Goal: Task Accomplishment & Management: Use online tool/utility

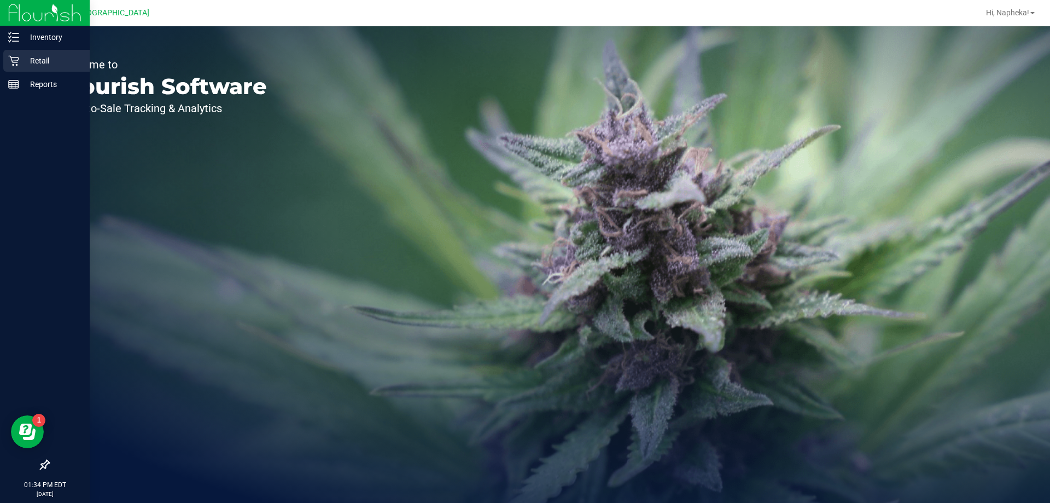
click at [15, 55] on div "Retail" at bounding box center [46, 61] width 86 height 22
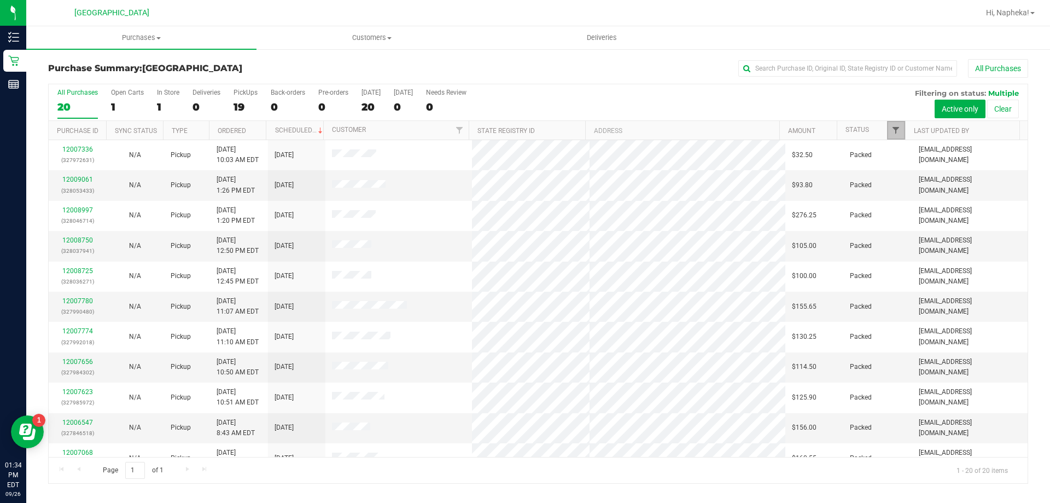
click at [900, 133] on span "Filter" at bounding box center [896, 130] width 9 height 9
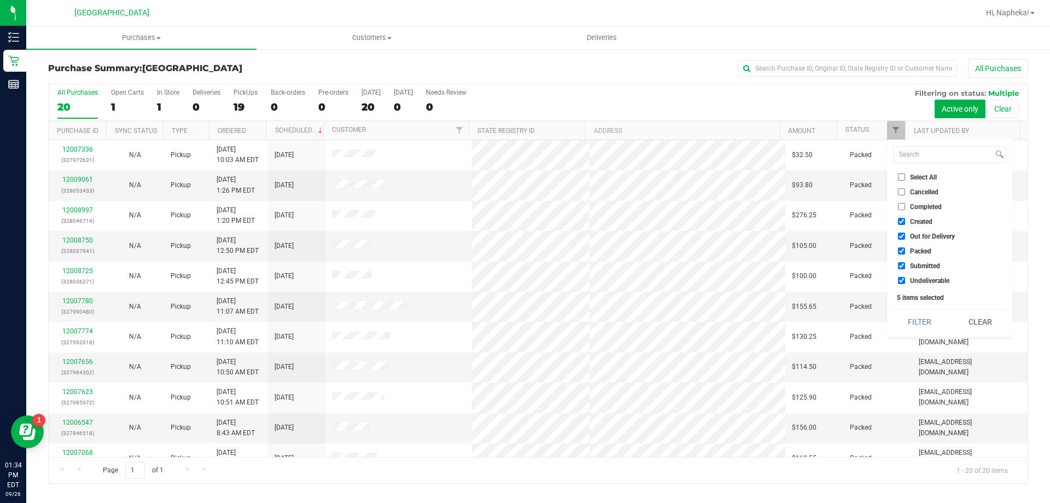
click at [908, 219] on label "Created" at bounding box center [915, 221] width 34 height 7
click at [905, 219] on input "Created" at bounding box center [901, 221] width 7 height 7
checkbox input "false"
click at [912, 233] on span "Out for Delivery" at bounding box center [932, 236] width 45 height 7
click at [905, 233] on input "Out for Delivery" at bounding box center [901, 235] width 7 height 7
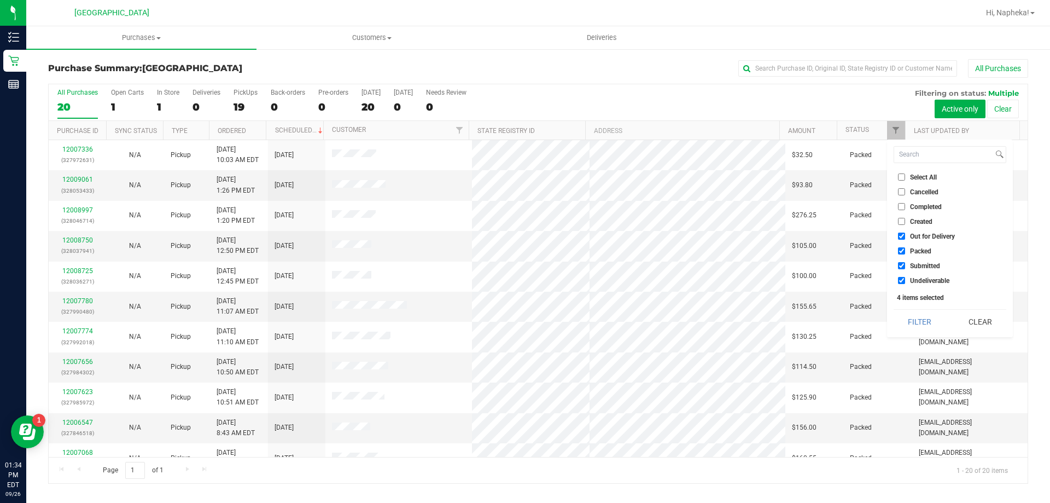
checkbox input "false"
click at [918, 248] on span "Packed" at bounding box center [920, 251] width 21 height 7
click at [905, 248] on input "Packed" at bounding box center [901, 250] width 7 height 7
checkbox input "false"
click at [920, 280] on span "Undeliverable" at bounding box center [929, 280] width 39 height 7
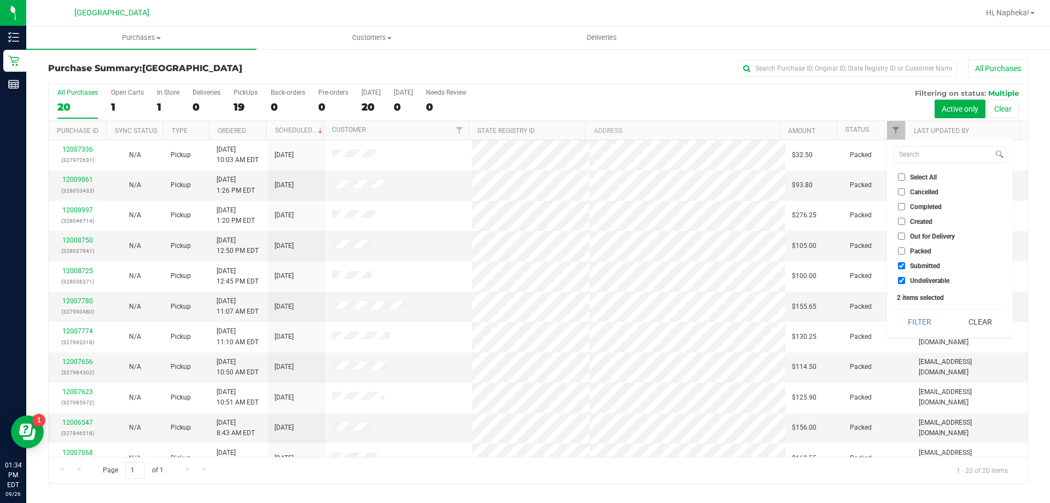
click at [905, 280] on input "Undeliverable" at bounding box center [901, 280] width 7 height 7
checkbox input "false"
click at [913, 320] on button "Filter" at bounding box center [920, 322] width 53 height 24
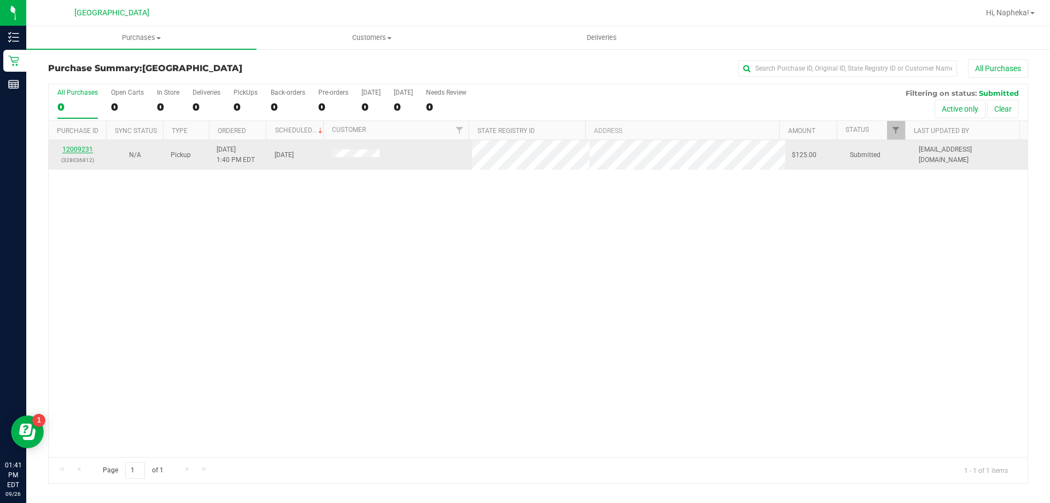
click at [84, 151] on link "12009231" at bounding box center [77, 150] width 31 height 8
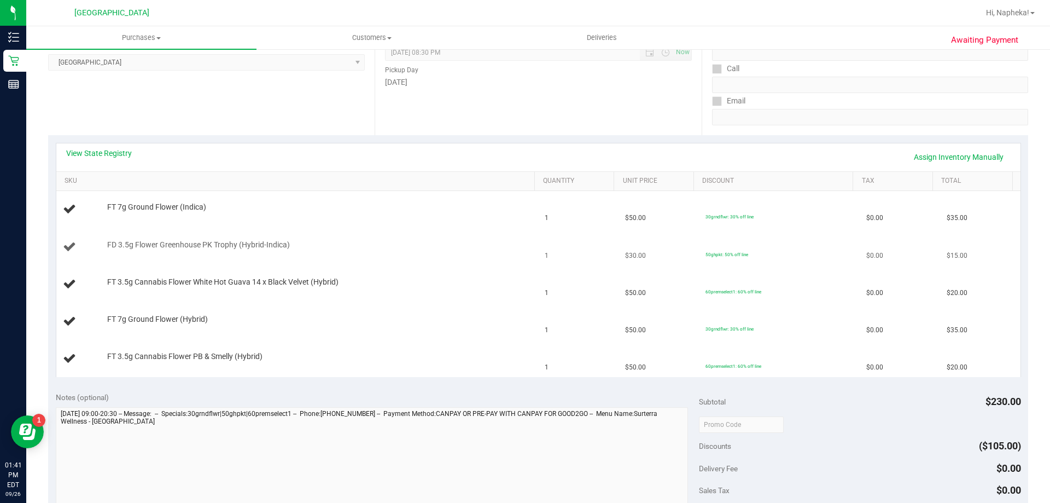
scroll to position [164, 0]
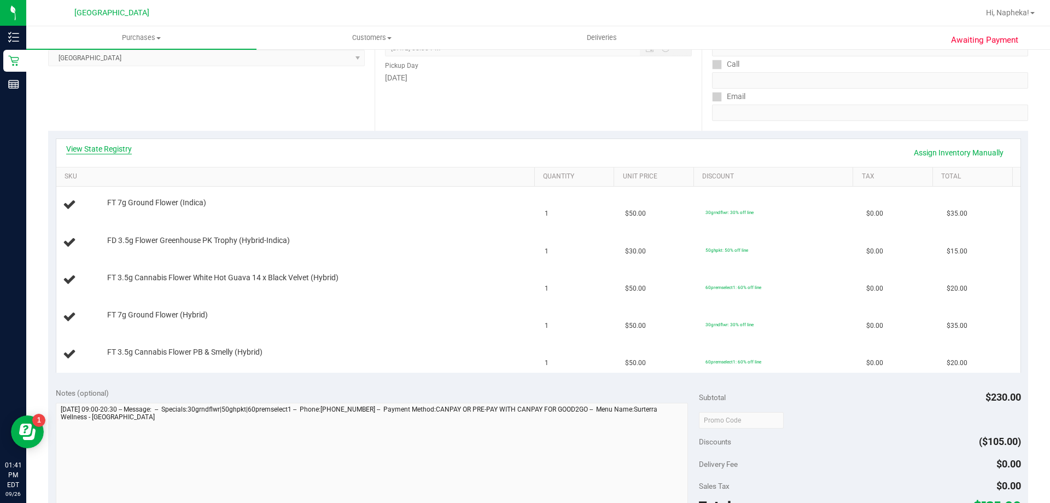
click at [111, 149] on link "View State Registry" at bounding box center [99, 148] width 66 height 11
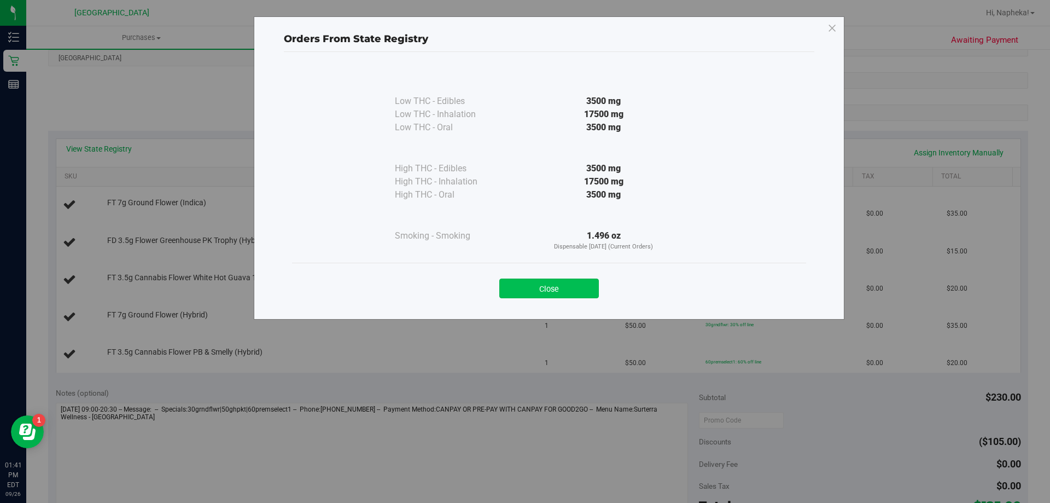
click at [546, 289] on button "Close" at bounding box center [549, 288] width 100 height 20
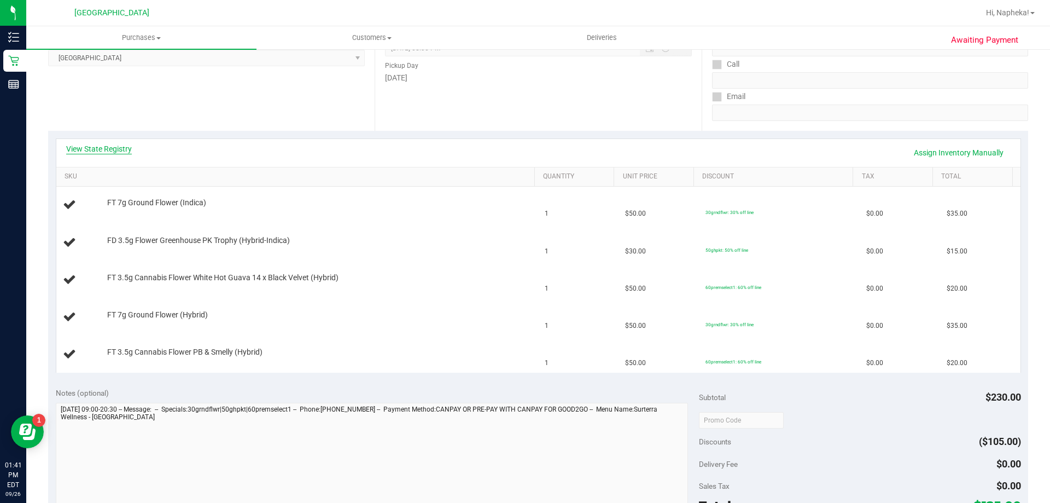
click at [107, 147] on link "View State Registry" at bounding box center [99, 148] width 66 height 11
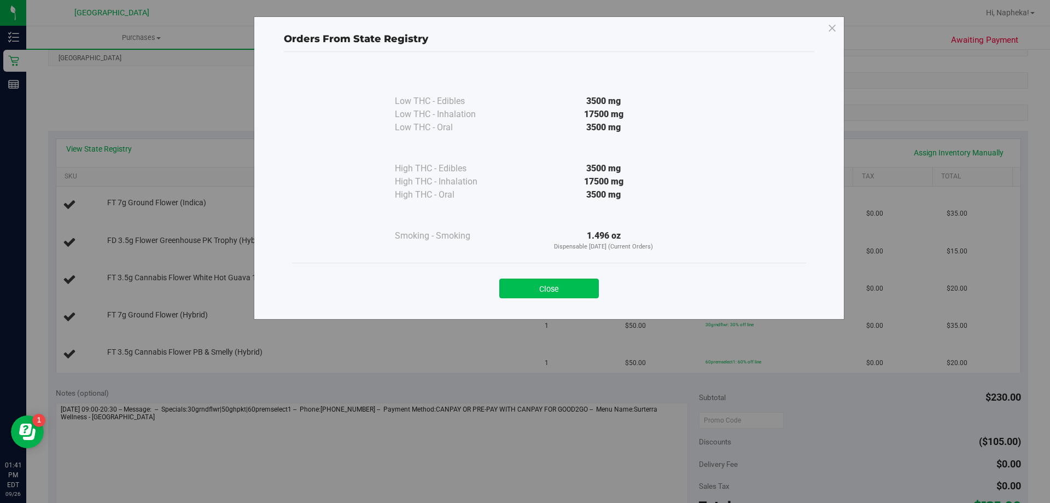
click at [567, 288] on button "Close" at bounding box center [549, 288] width 100 height 20
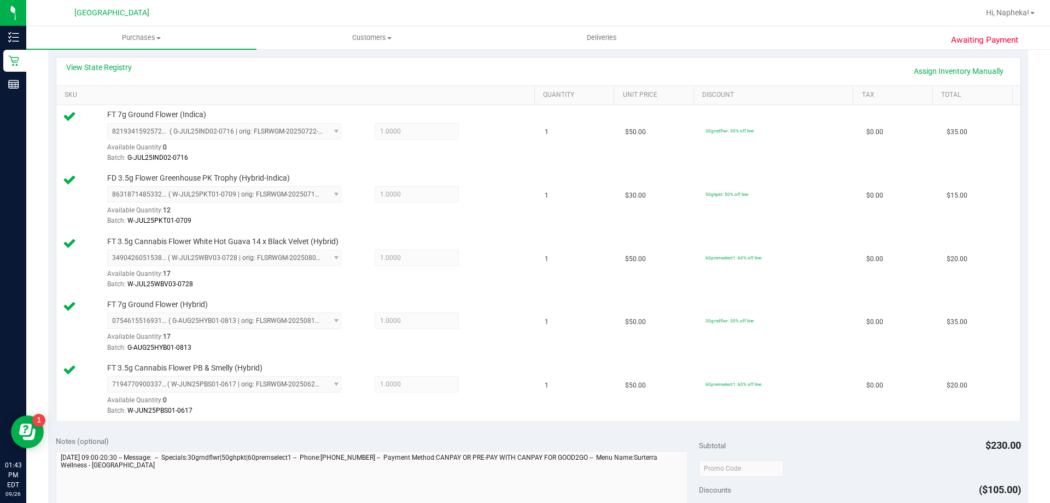
scroll to position [438, 0]
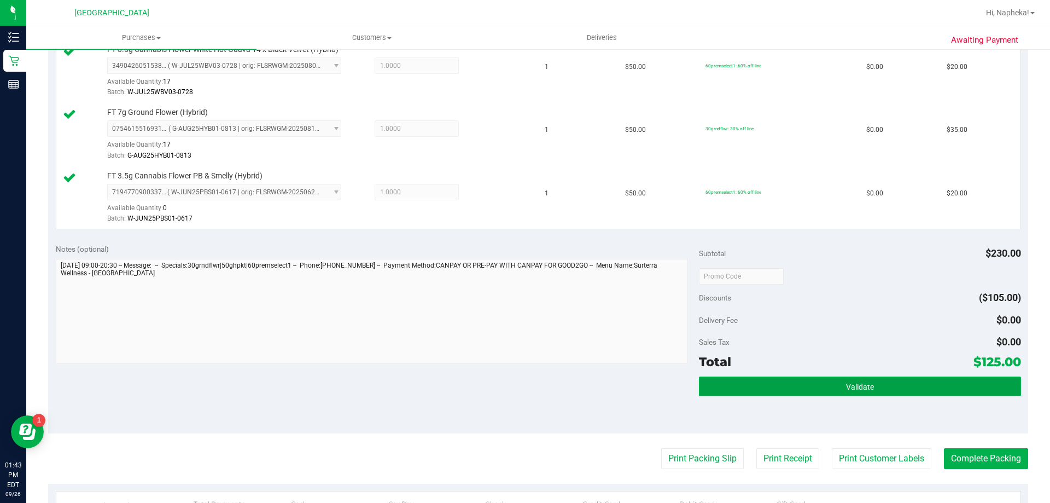
click at [772, 385] on button "Validate" at bounding box center [860, 386] width 322 height 20
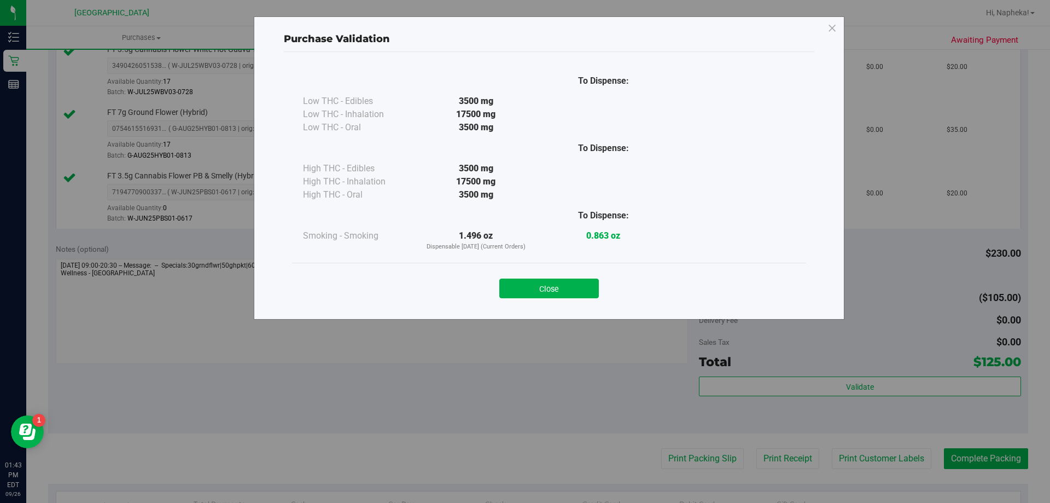
click at [509, 293] on button "Close" at bounding box center [549, 288] width 100 height 20
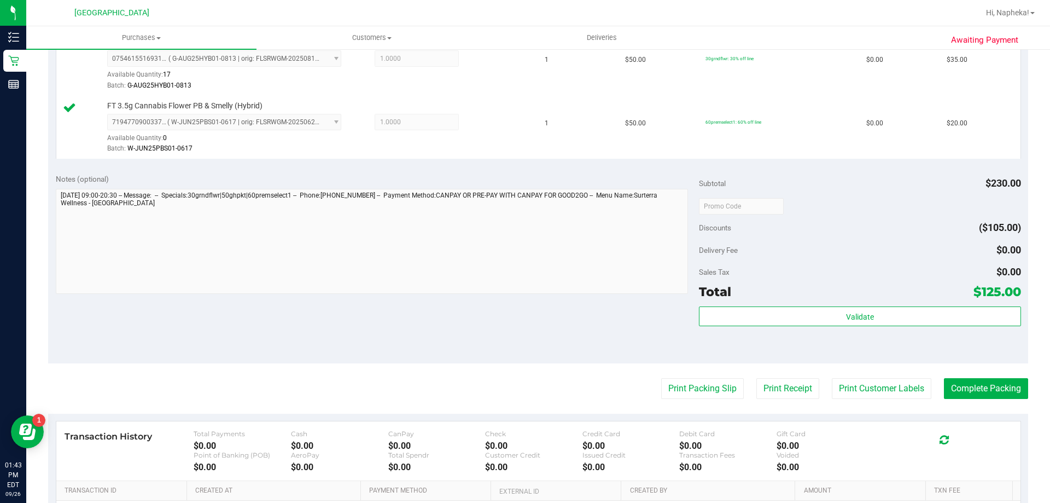
scroll to position [645, 0]
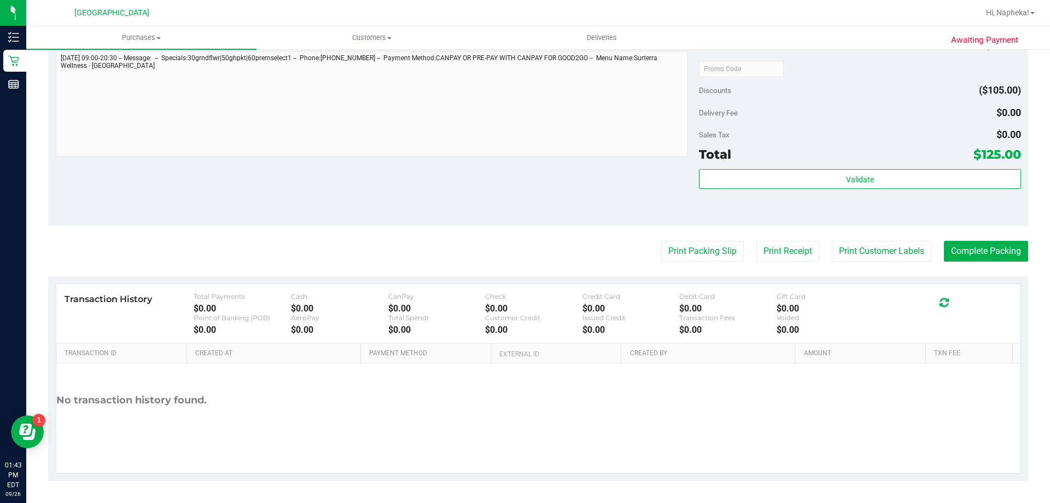
click at [701, 258] on button "Print Packing Slip" at bounding box center [702, 251] width 83 height 21
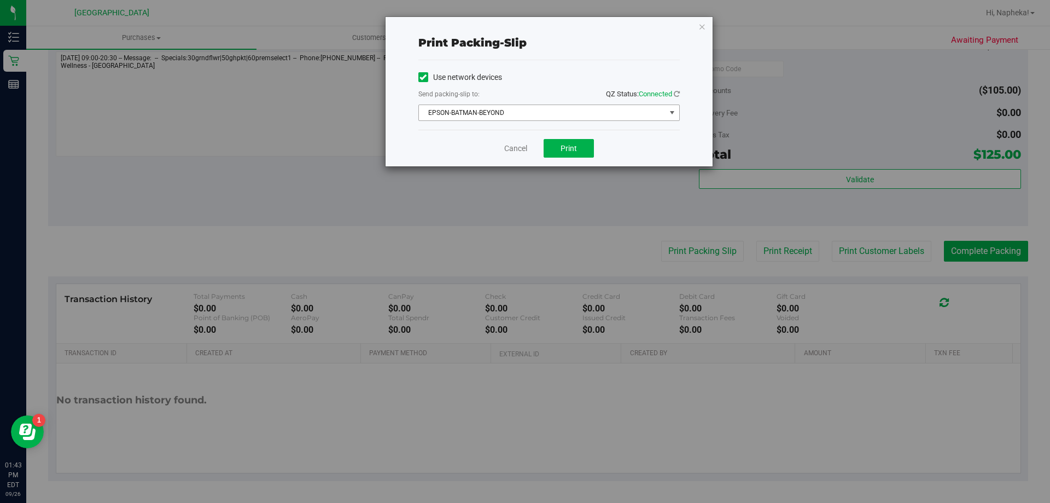
click at [560, 116] on span "EPSON-BATMAN-BEYOND" at bounding box center [542, 112] width 247 height 15
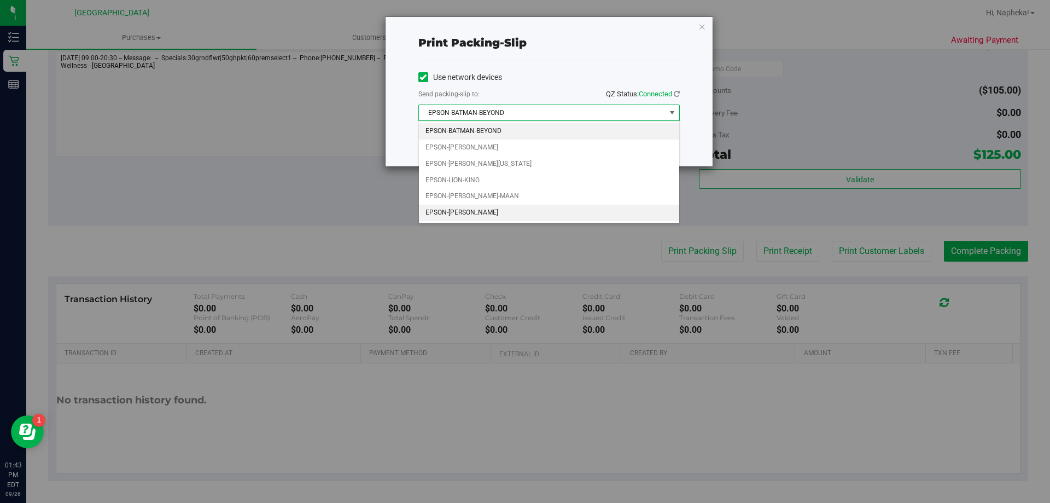
click at [486, 210] on li "EPSON-[PERSON_NAME]" at bounding box center [549, 213] width 260 height 16
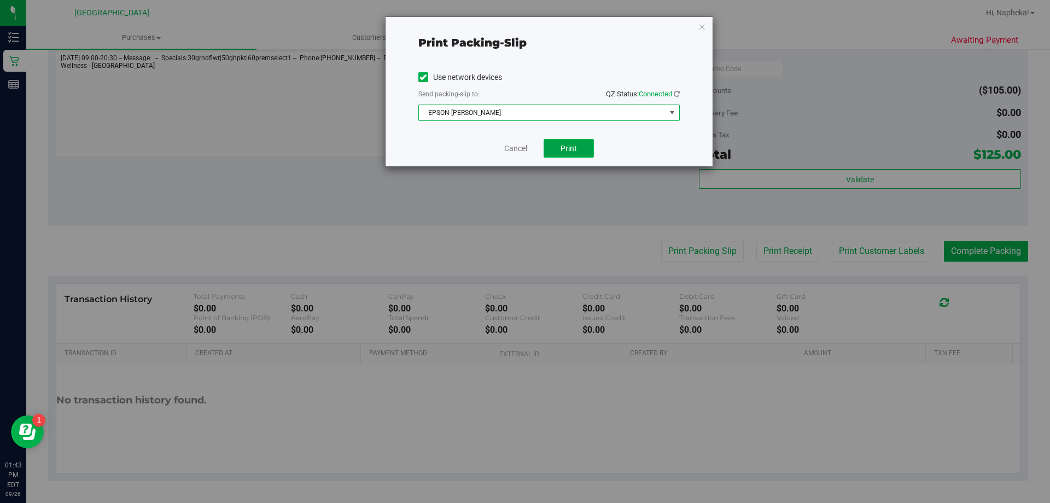
click at [562, 149] on span "Print" at bounding box center [569, 148] width 16 height 9
click at [509, 144] on link "Cancel" at bounding box center [515, 148] width 23 height 11
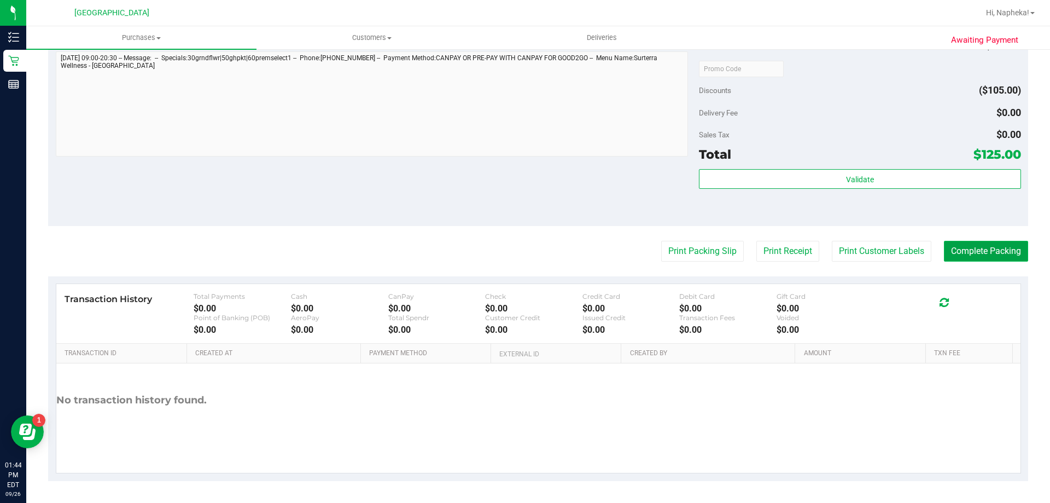
click at [986, 246] on button "Complete Packing" at bounding box center [986, 251] width 84 height 21
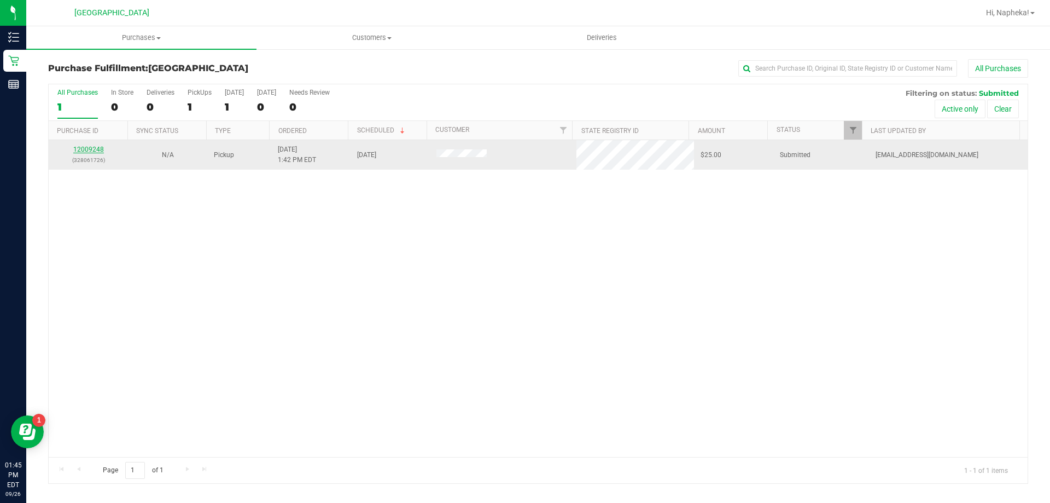
click at [92, 147] on link "12009248" at bounding box center [88, 150] width 31 height 8
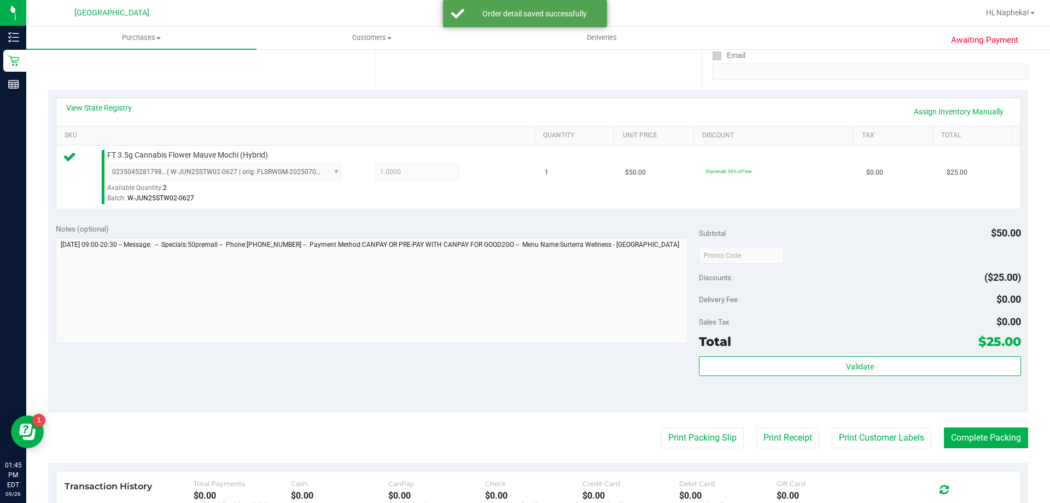
scroll to position [353, 0]
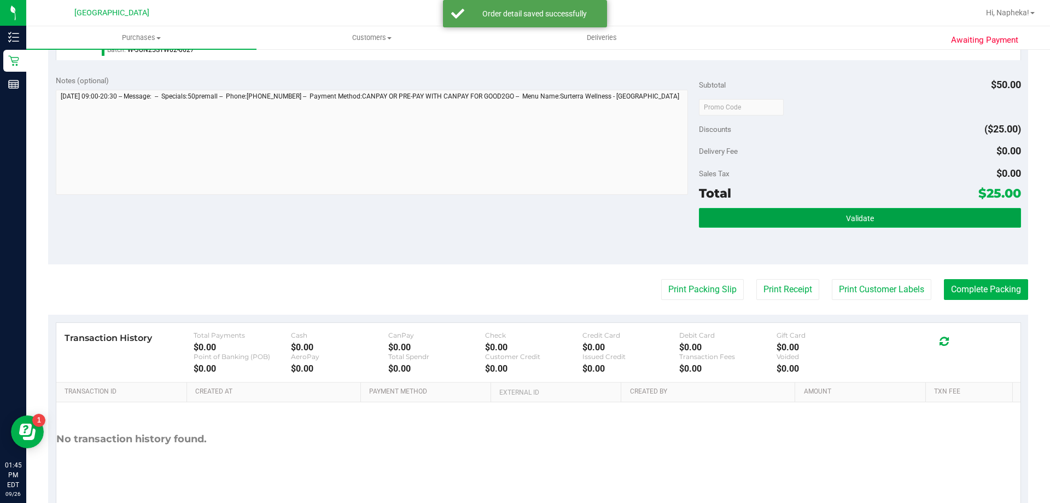
click at [876, 211] on button "Validate" at bounding box center [860, 218] width 322 height 20
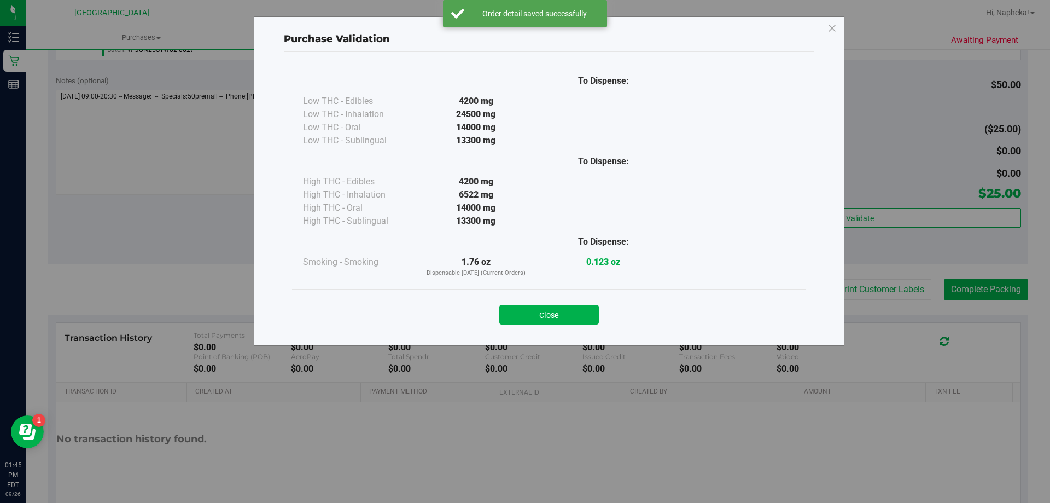
click at [572, 336] on div "Purchase Validation To Dispense: Low THC - Edibles 4200 mg" at bounding box center [549, 180] width 591 height 329
click at [575, 316] on button "Close" at bounding box center [549, 315] width 100 height 20
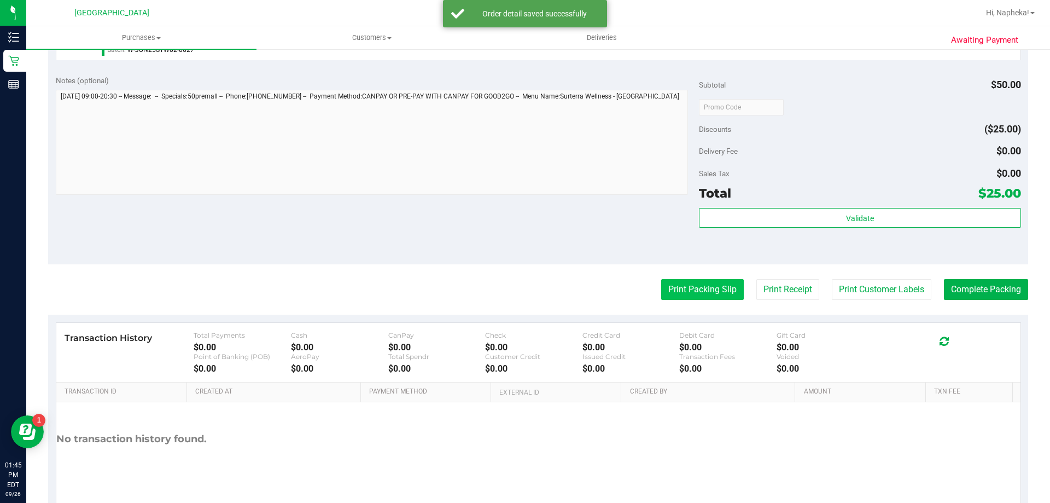
click at [686, 297] on button "Print Packing Slip" at bounding box center [702, 289] width 83 height 21
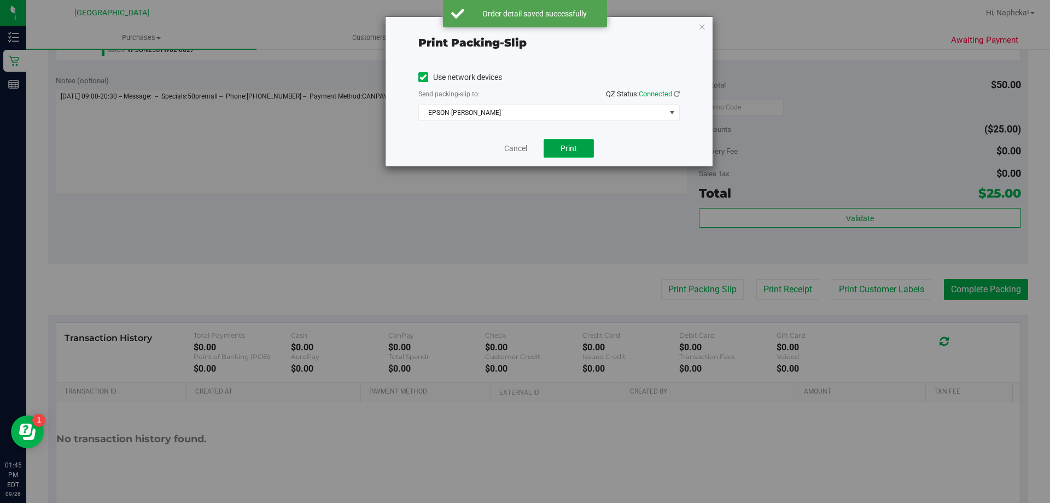
click at [578, 155] on button "Print" at bounding box center [569, 148] width 50 height 19
click at [517, 151] on link "Cancel" at bounding box center [515, 148] width 23 height 11
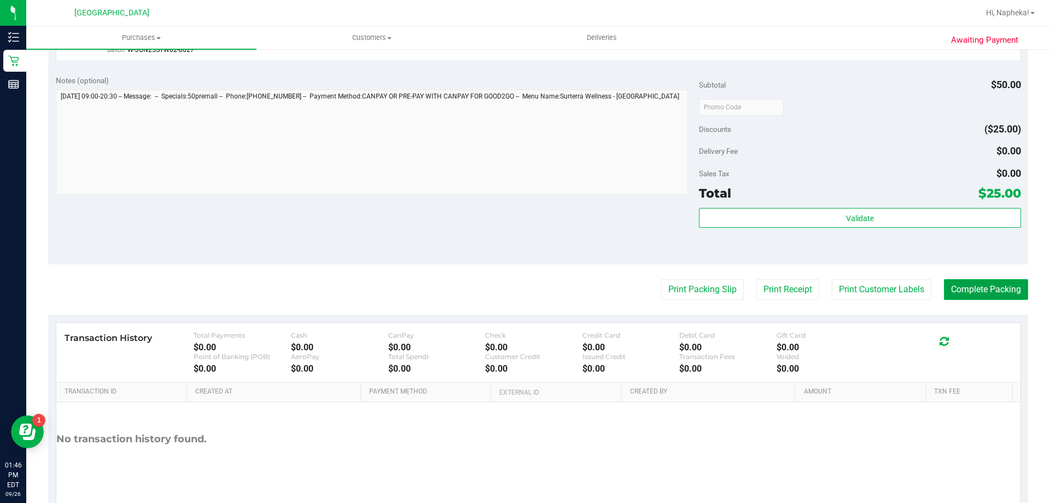
click at [982, 280] on button "Complete Packing" at bounding box center [986, 289] width 84 height 21
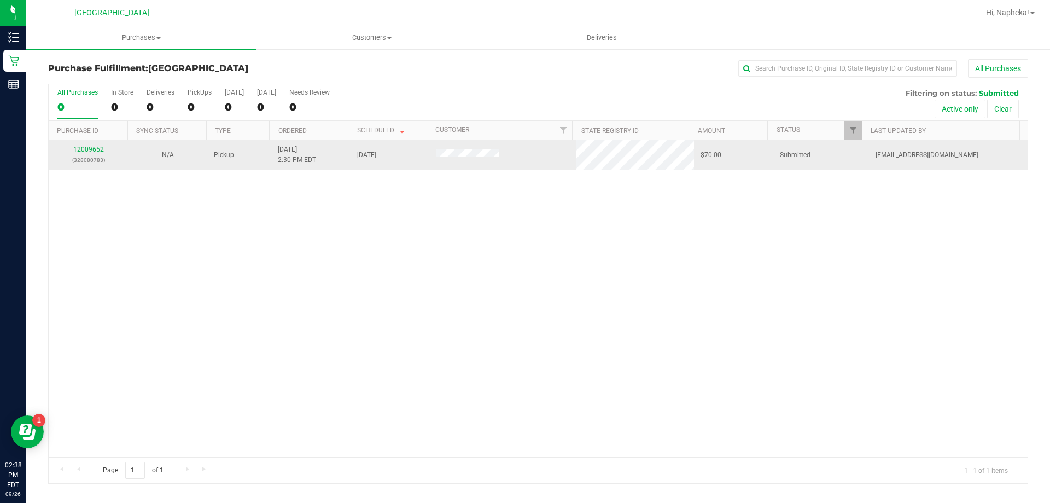
click at [94, 147] on link "12009652" at bounding box center [88, 150] width 31 height 8
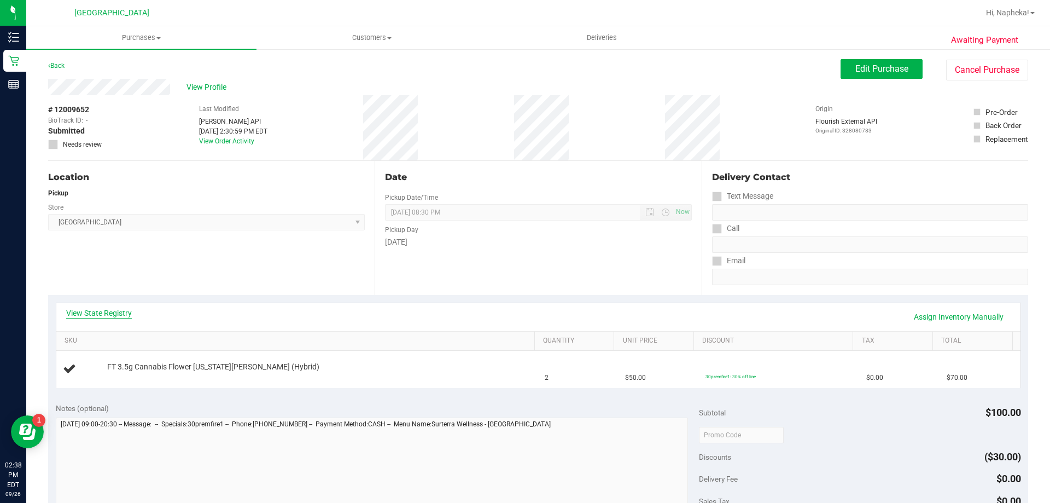
click at [122, 308] on link "View State Registry" at bounding box center [99, 312] width 66 height 11
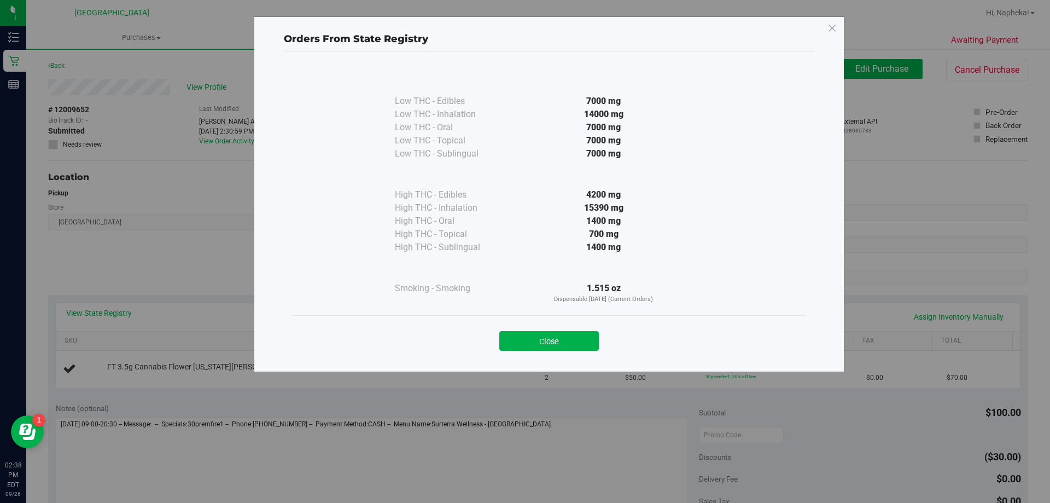
click at [579, 339] on button "Close" at bounding box center [549, 341] width 100 height 20
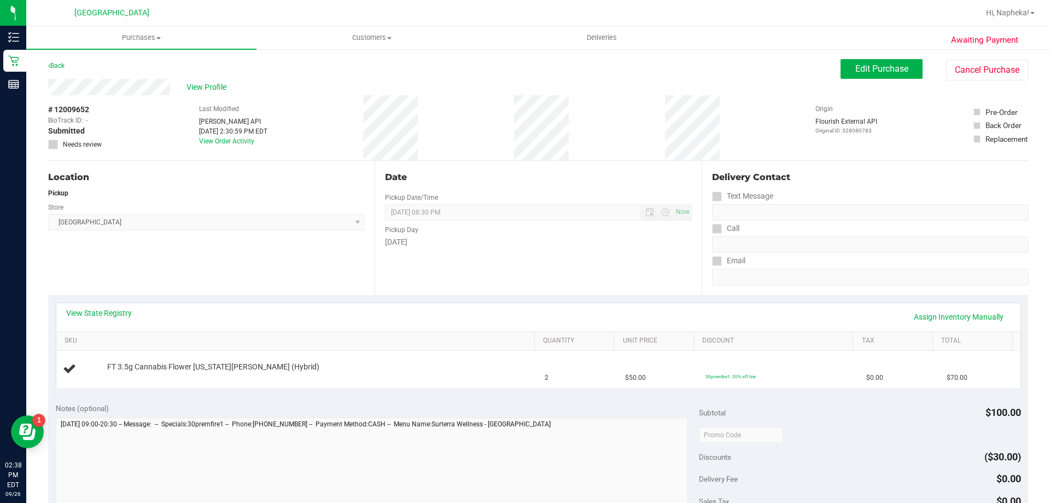
click at [505, 282] on div "Date Pickup Date/Time [DATE] Now [DATE] 08:30 PM Now Pickup Day [DATE]" at bounding box center [538, 228] width 327 height 134
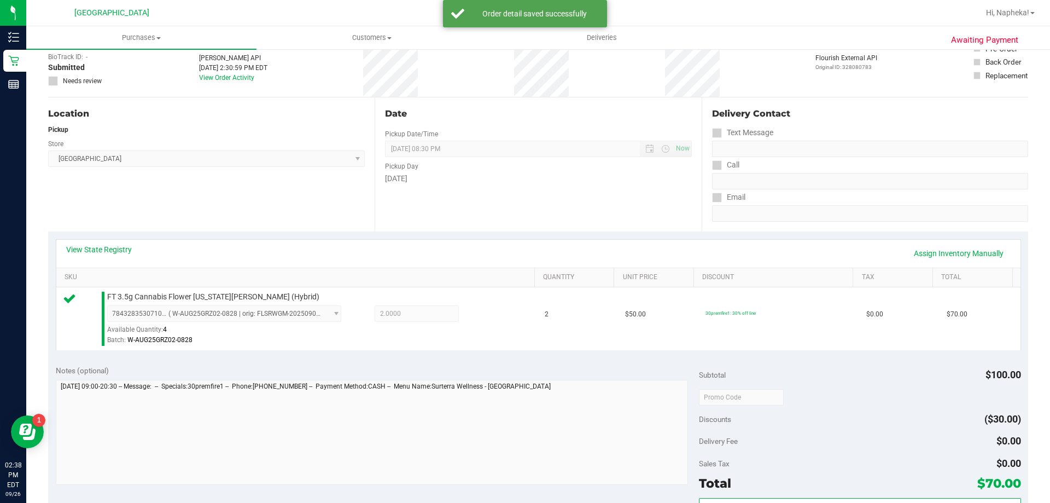
scroll to position [274, 0]
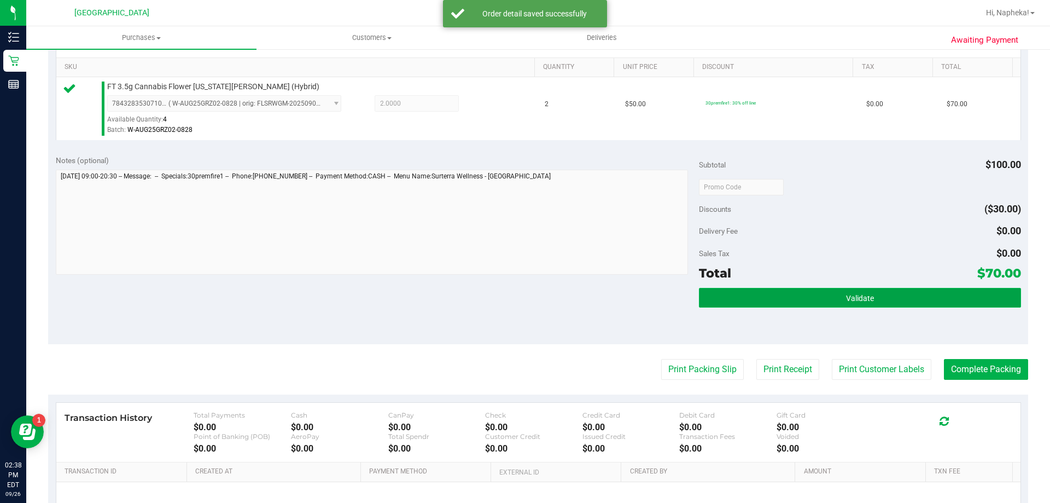
click at [776, 288] on button "Validate" at bounding box center [860, 298] width 322 height 20
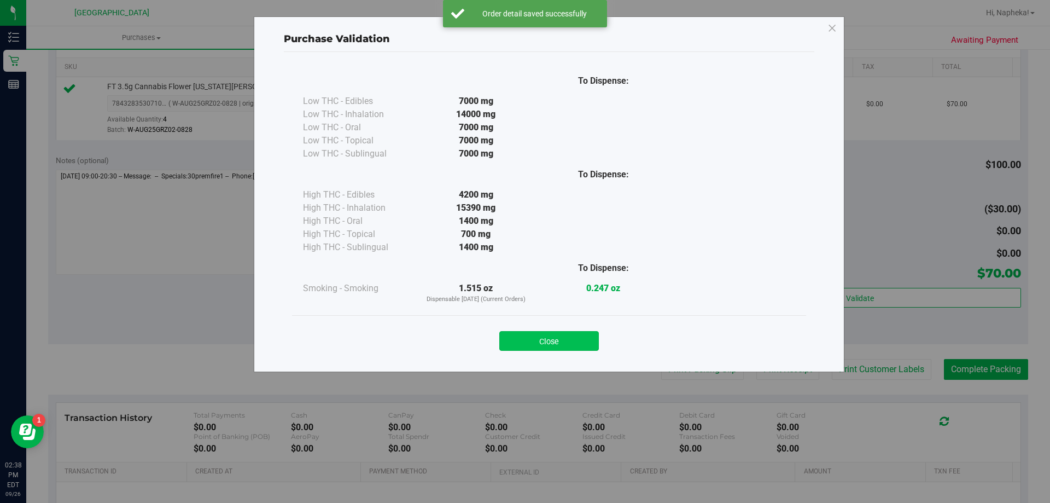
click at [588, 344] on button "Close" at bounding box center [549, 341] width 100 height 20
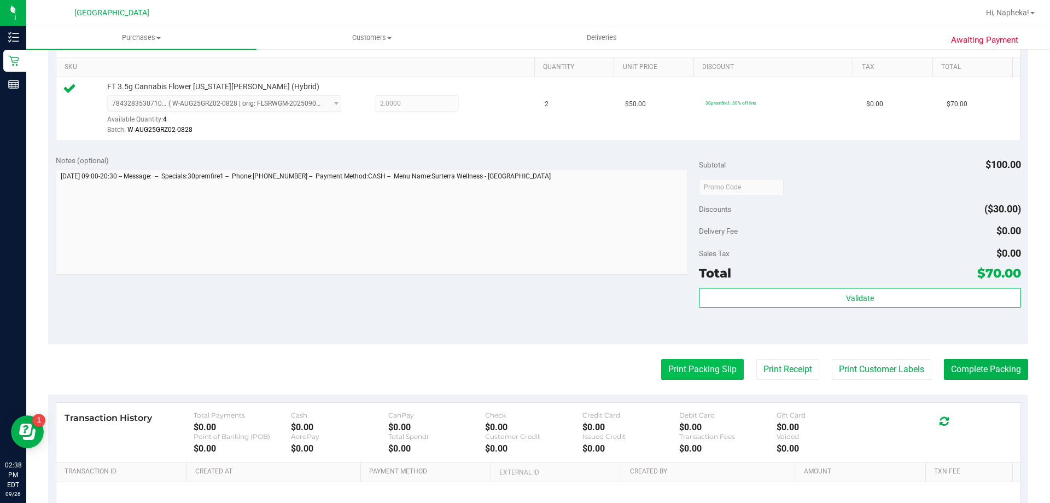
click at [712, 367] on button "Print Packing Slip" at bounding box center [702, 369] width 83 height 21
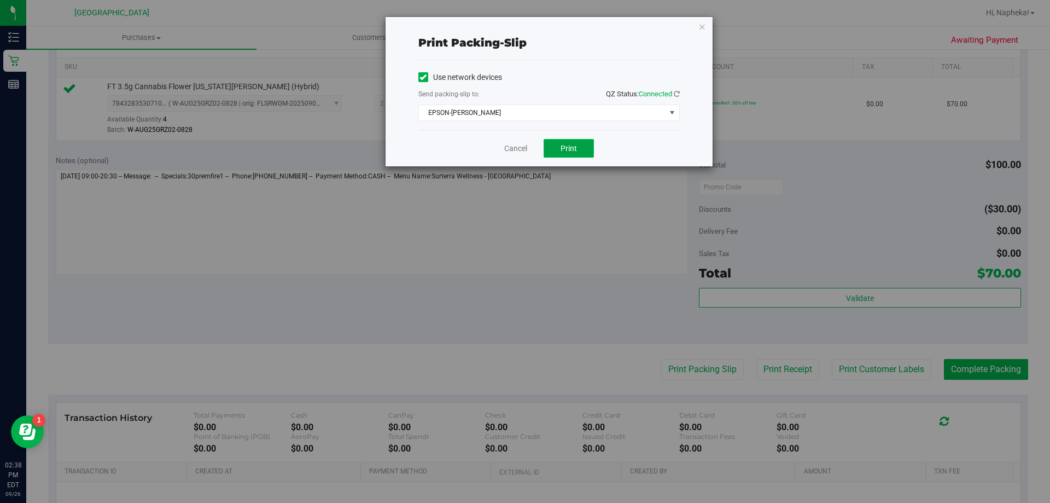
click at [572, 150] on span "Print" at bounding box center [569, 148] width 16 height 9
click at [507, 148] on link "Cancel" at bounding box center [515, 148] width 23 height 11
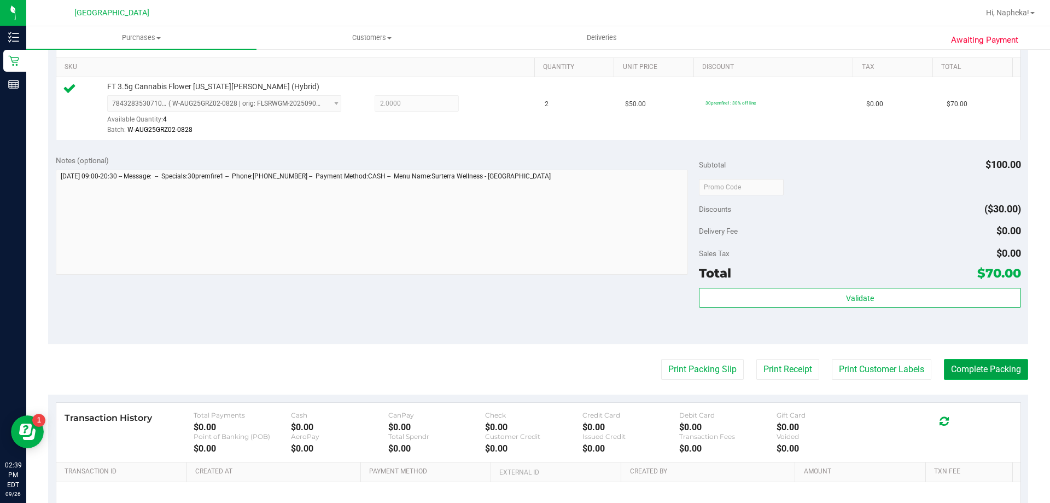
click at [959, 365] on button "Complete Packing" at bounding box center [986, 369] width 84 height 21
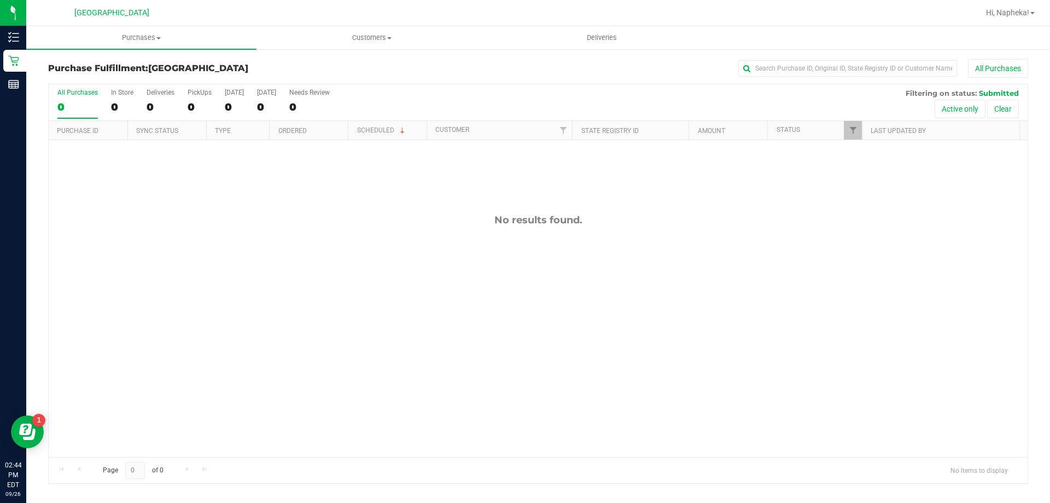
drag, startPoint x: 102, startPoint y: 254, endPoint x: 106, endPoint y: 246, distance: 9.8
click at [102, 254] on div "No results found." at bounding box center [538, 335] width 979 height 391
click at [201, 110] on div "0" at bounding box center [200, 107] width 24 height 13
click at [0, 0] on input "PickUps 0" at bounding box center [0, 0] width 0 height 0
click at [200, 110] on div "0" at bounding box center [200, 107] width 24 height 13
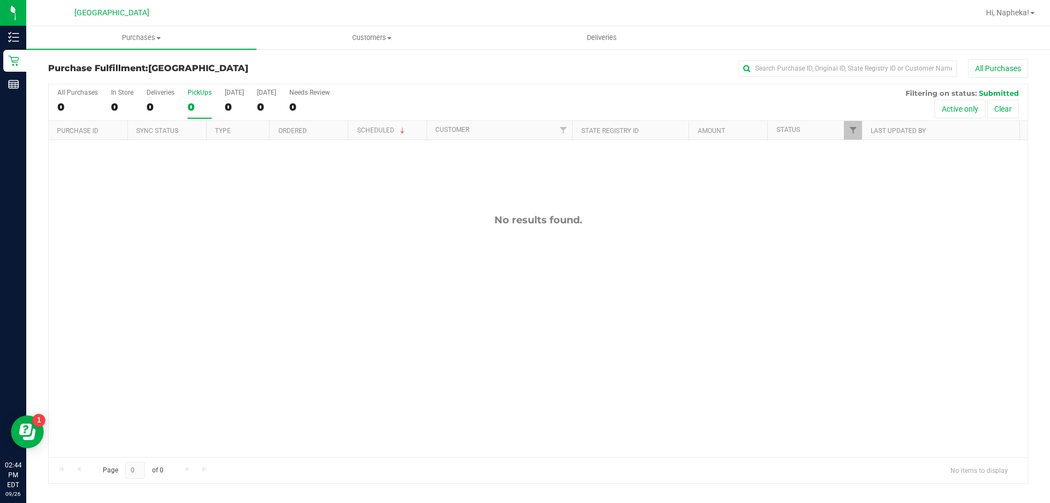
click at [0, 0] on input "PickUps 0" at bounding box center [0, 0] width 0 height 0
